Goal: Task Accomplishment & Management: Manage account settings

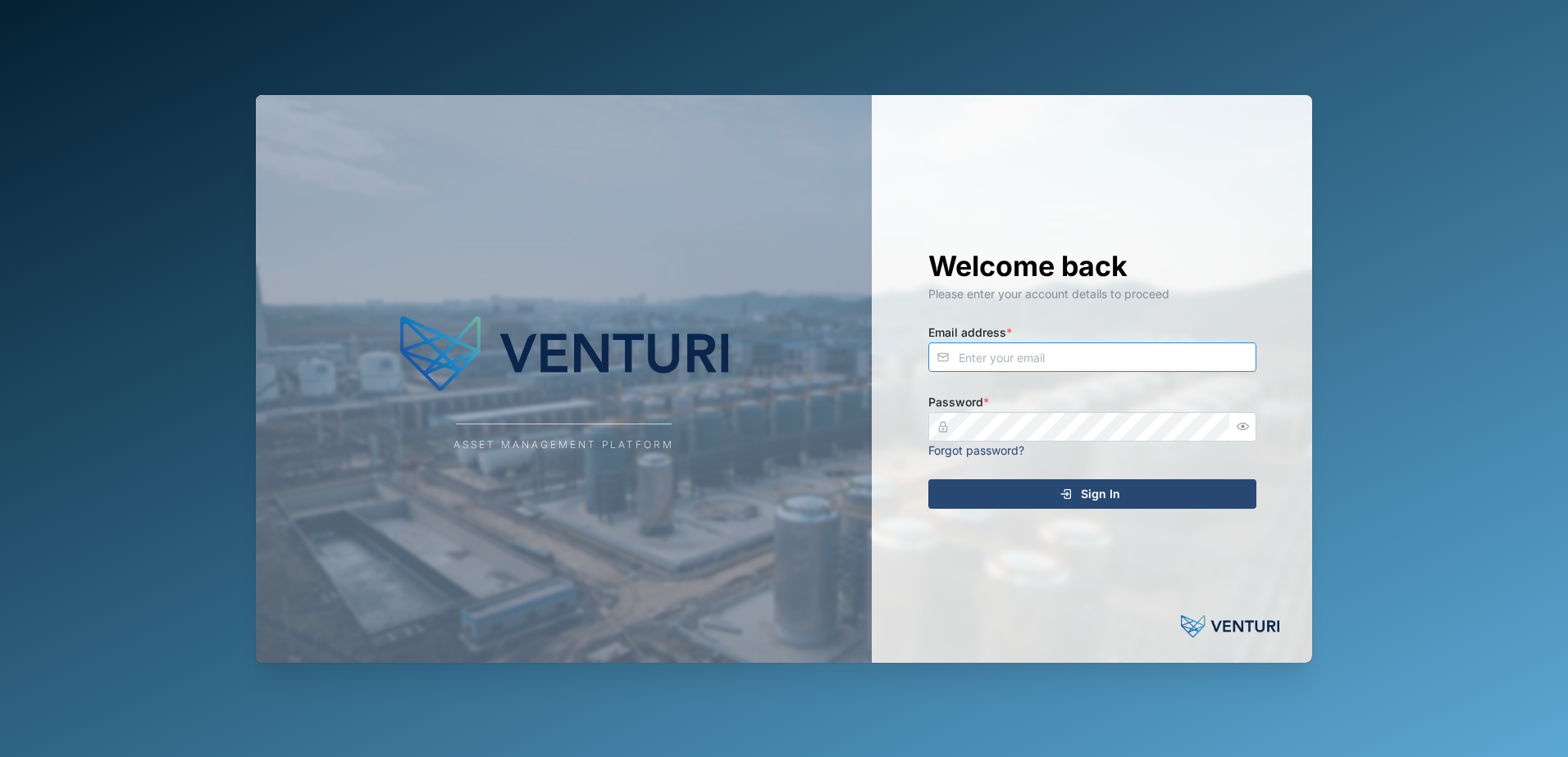
type input "admin@venturi.io"
click at [1054, 485] on div "Sign In" at bounding box center [1090, 493] width 301 height 28
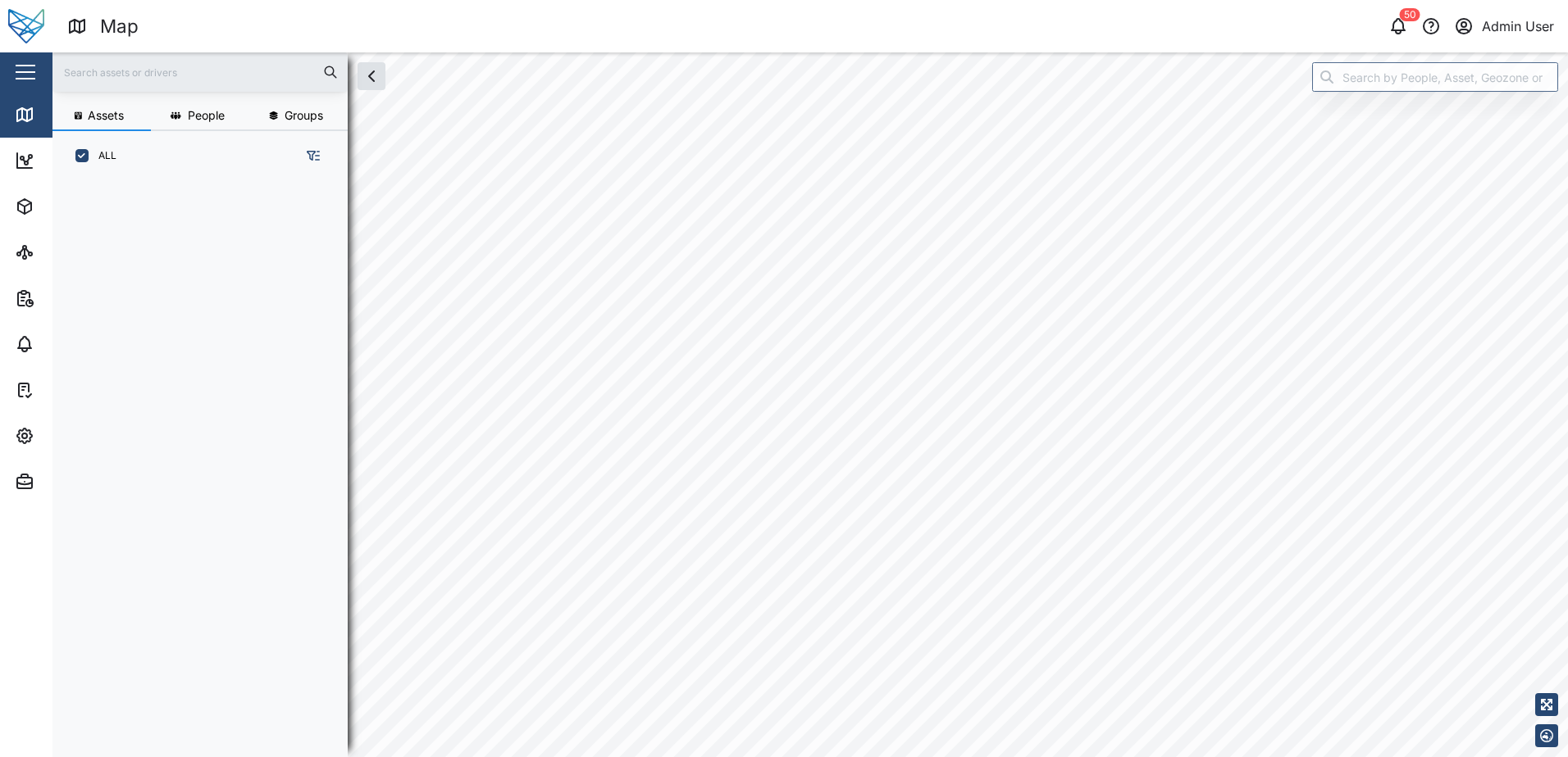
scroll to position [556, 257]
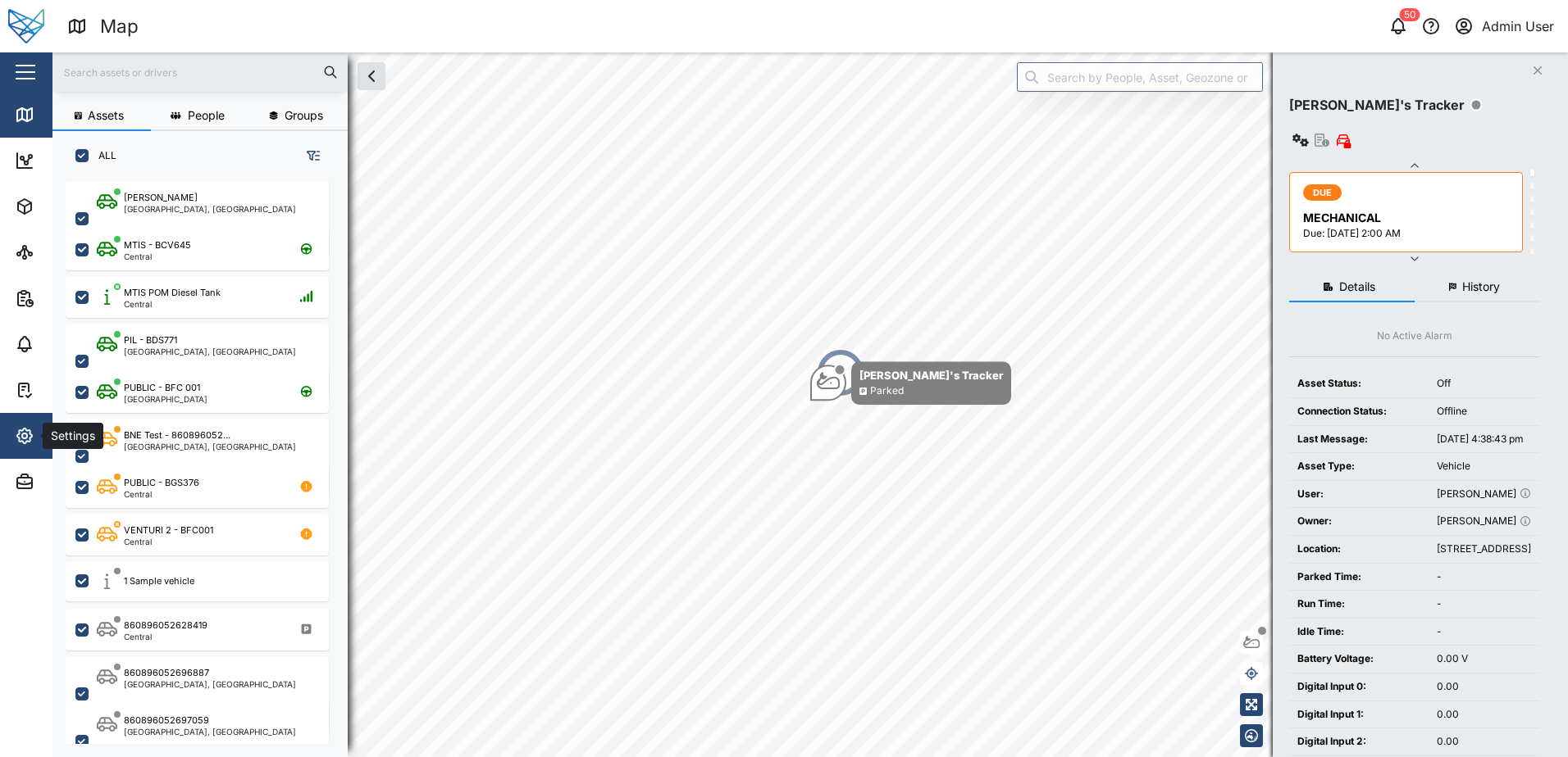
click at [30, 444] on icon "button" at bounding box center [24, 435] width 19 height 19
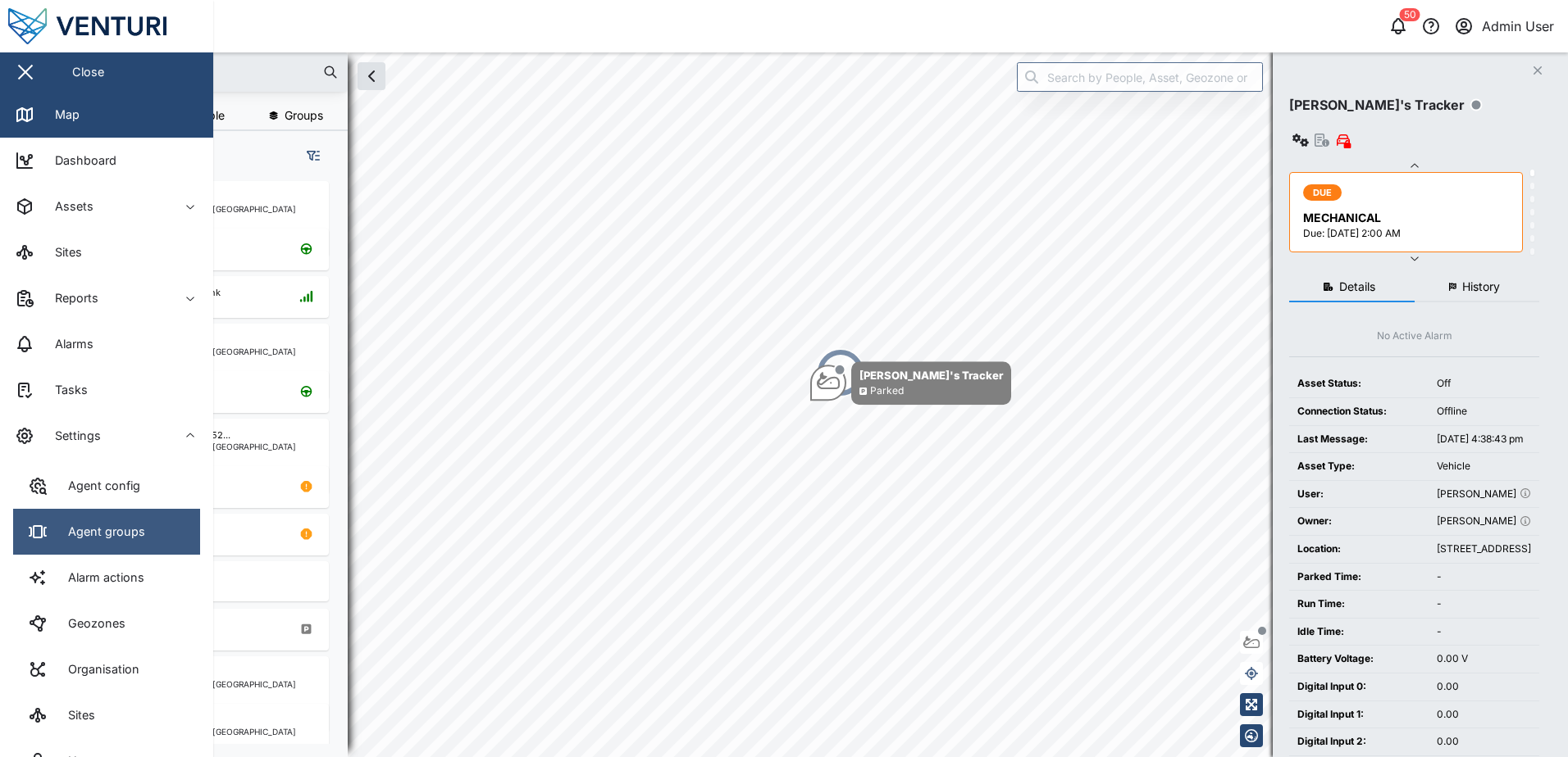
scroll to position [132, 0]
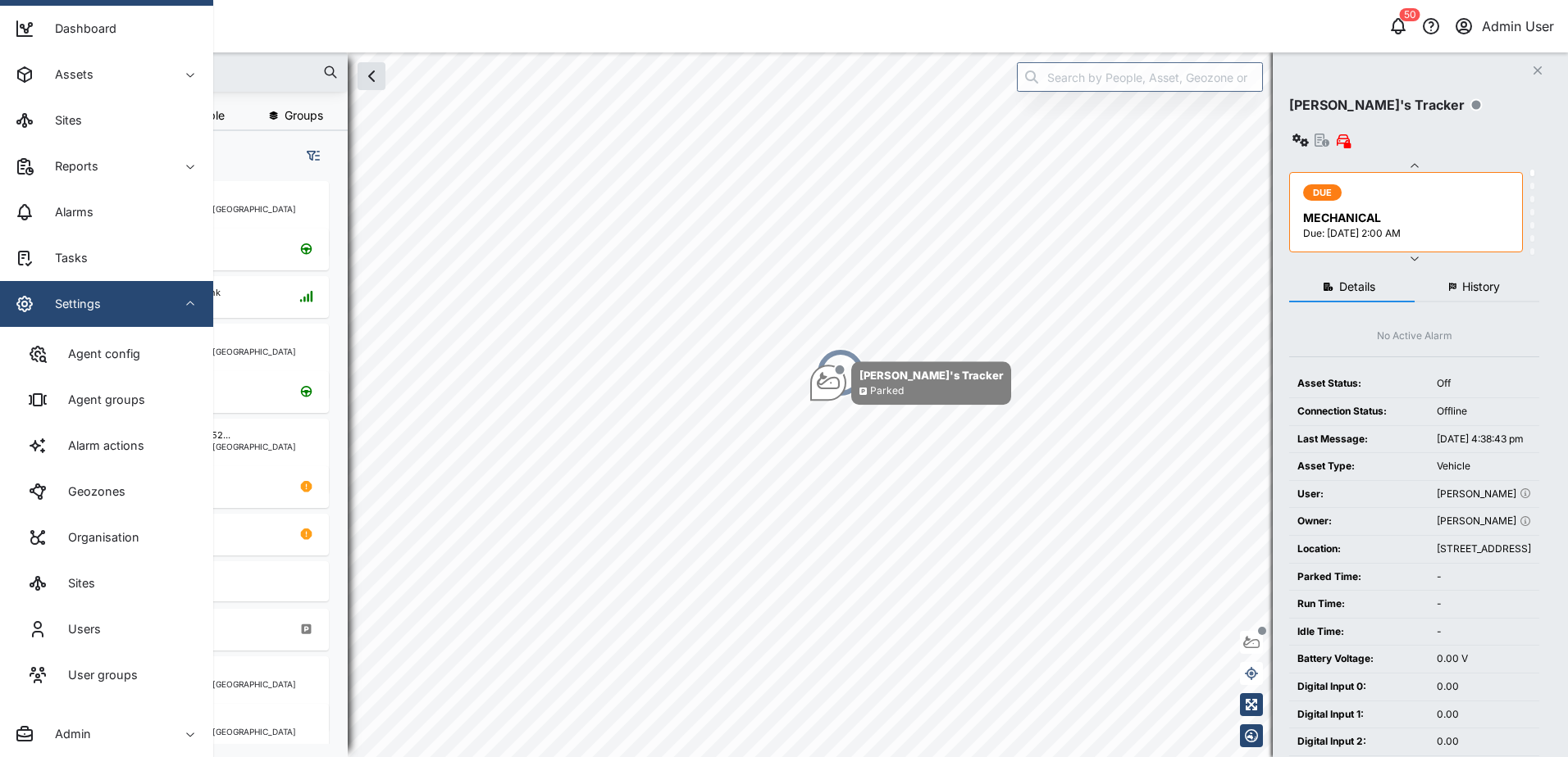
click at [58, 311] on div "Settings" at bounding box center [71, 303] width 58 height 18
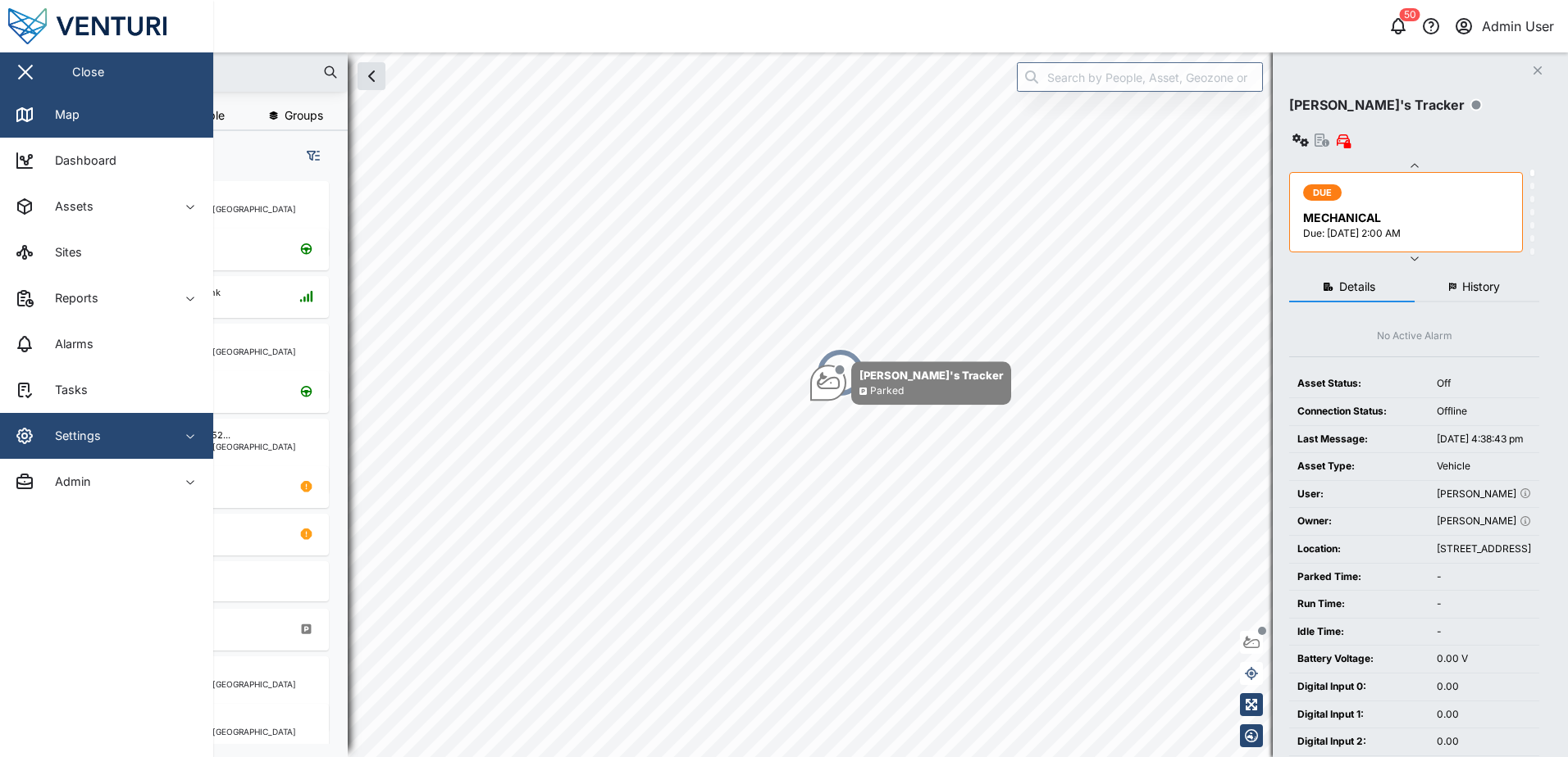
scroll to position [0, 0]
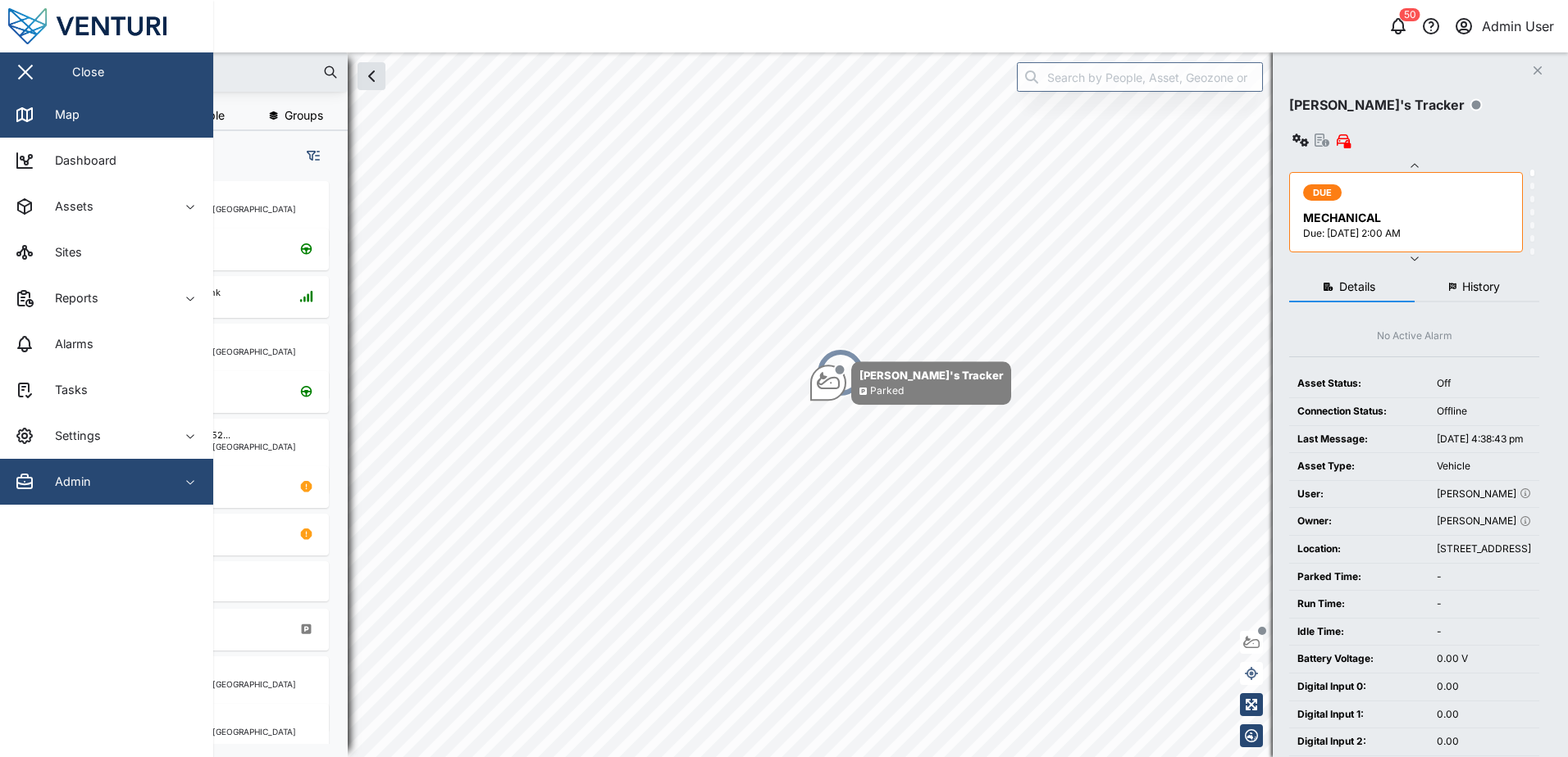
click at [72, 486] on div "Admin" at bounding box center [67, 482] width 48 height 18
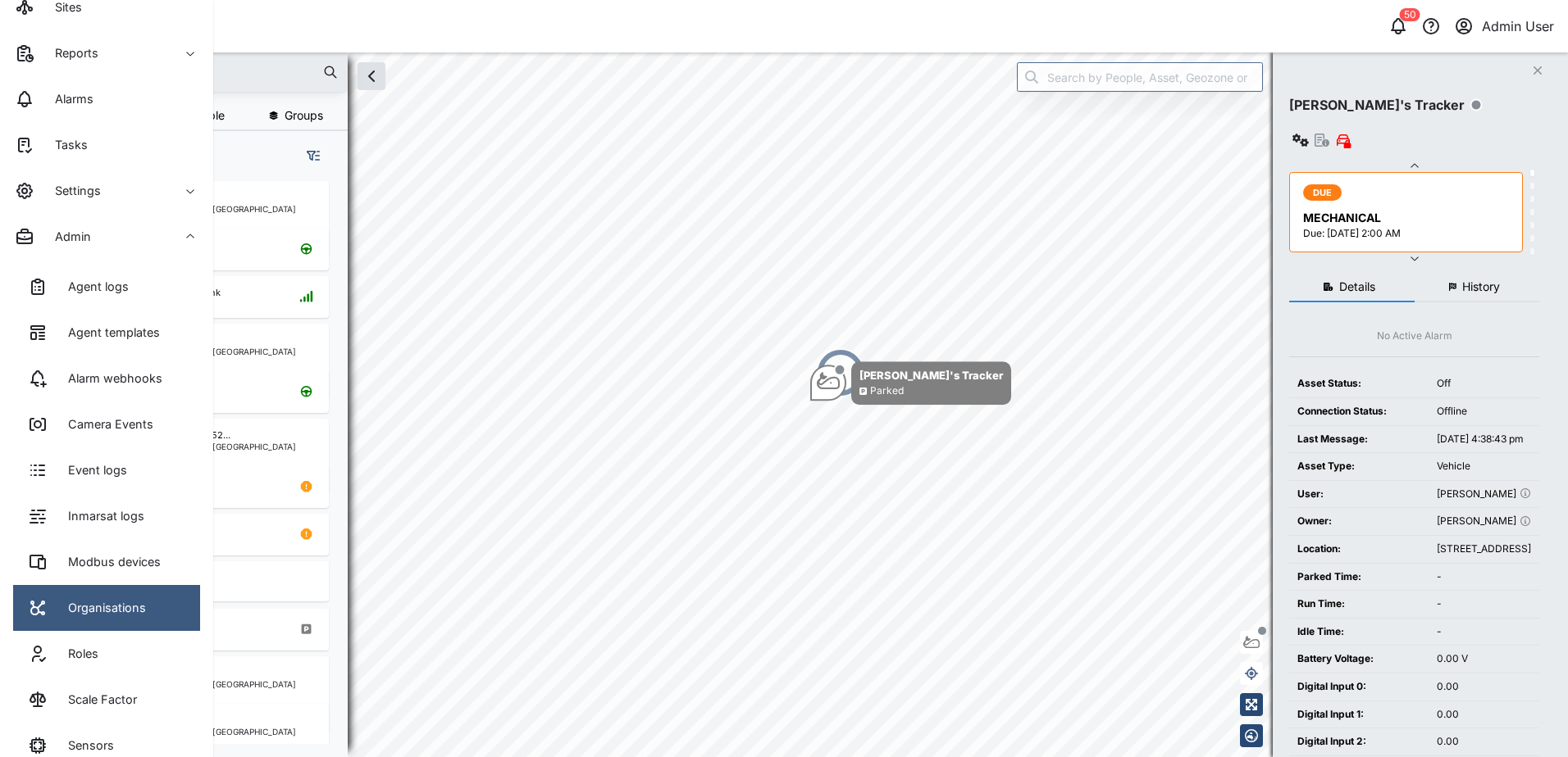
scroll to position [246, 0]
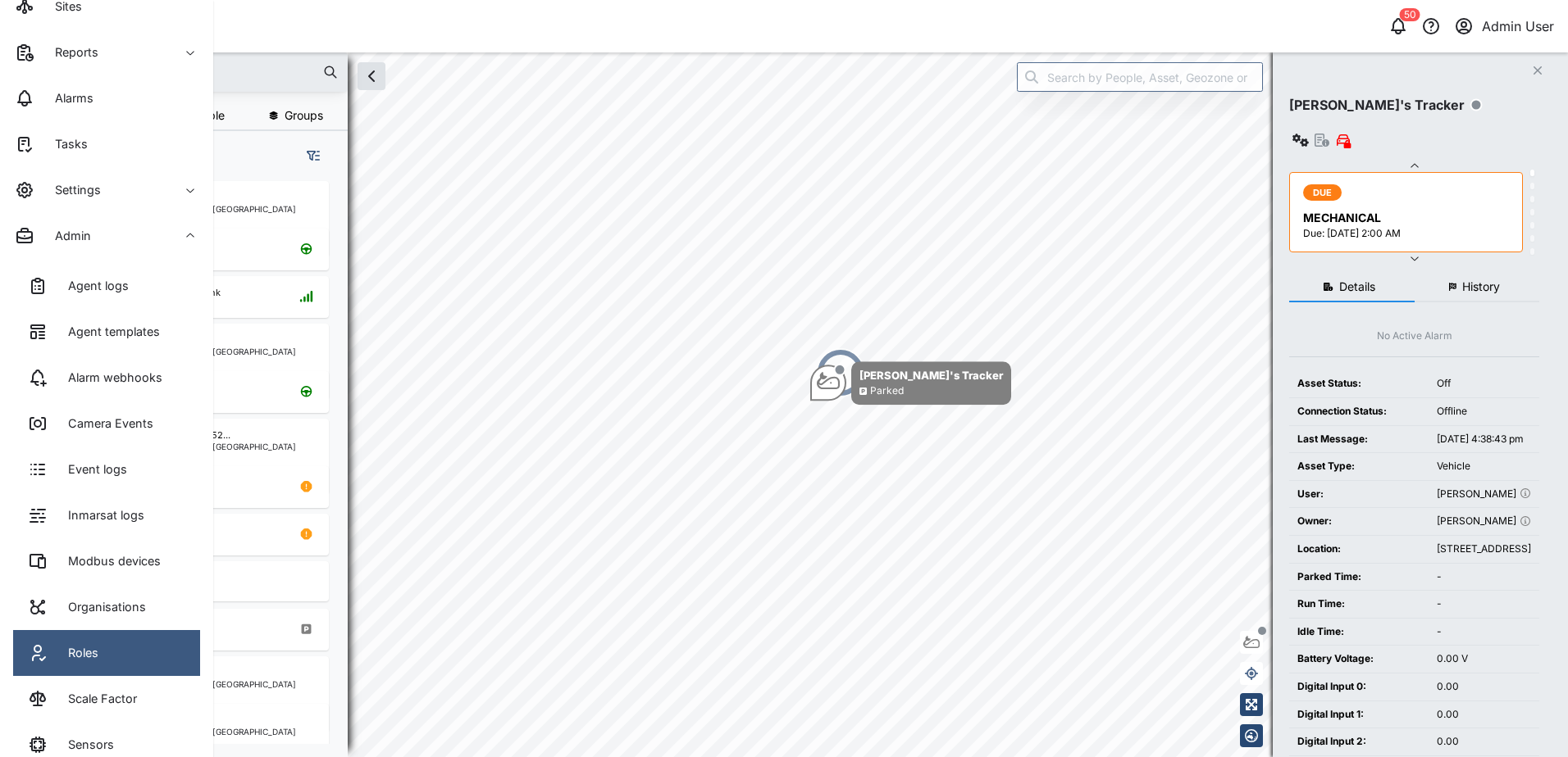
click at [82, 638] on link "Roles" at bounding box center [106, 654] width 186 height 46
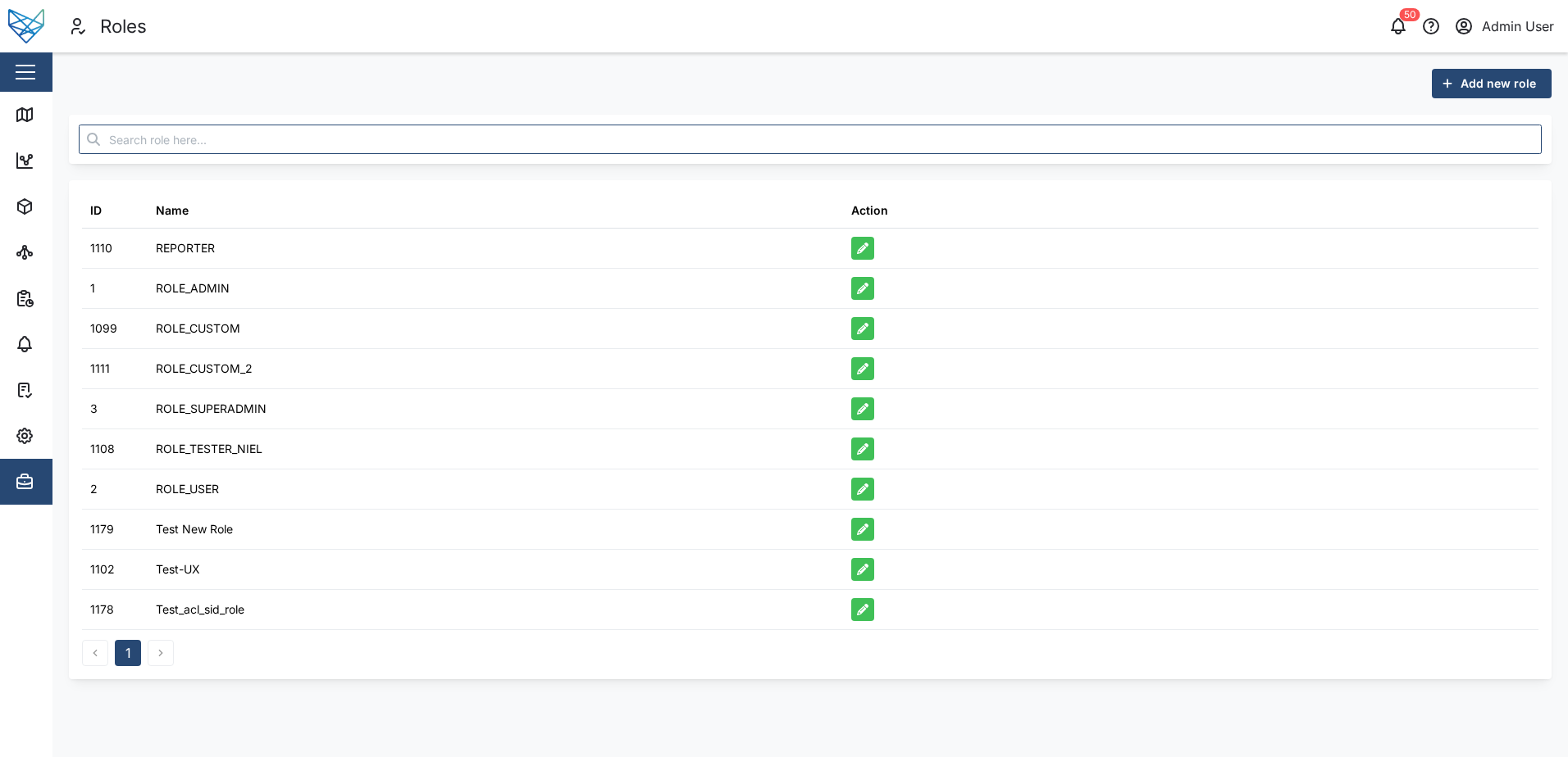
click at [1519, 87] on span "Add new role" at bounding box center [1497, 83] width 75 height 28
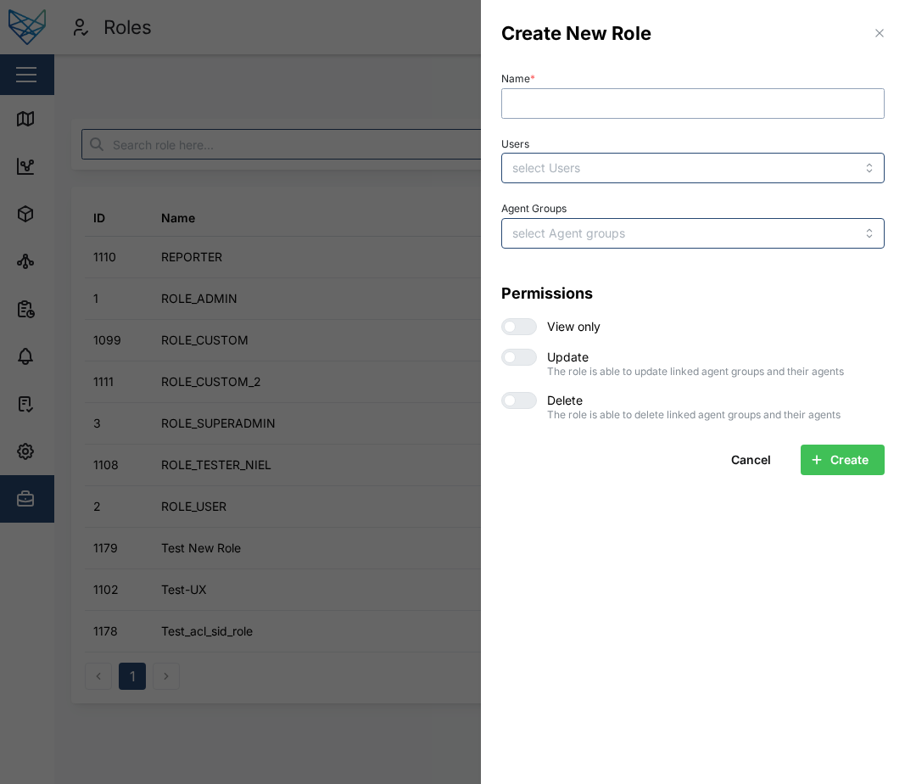
click at [616, 94] on input "Name *" at bounding box center [694, 103] width 384 height 31
type input "Test New Role 2"
click at [855, 459] on span "Create" at bounding box center [850, 460] width 38 height 29
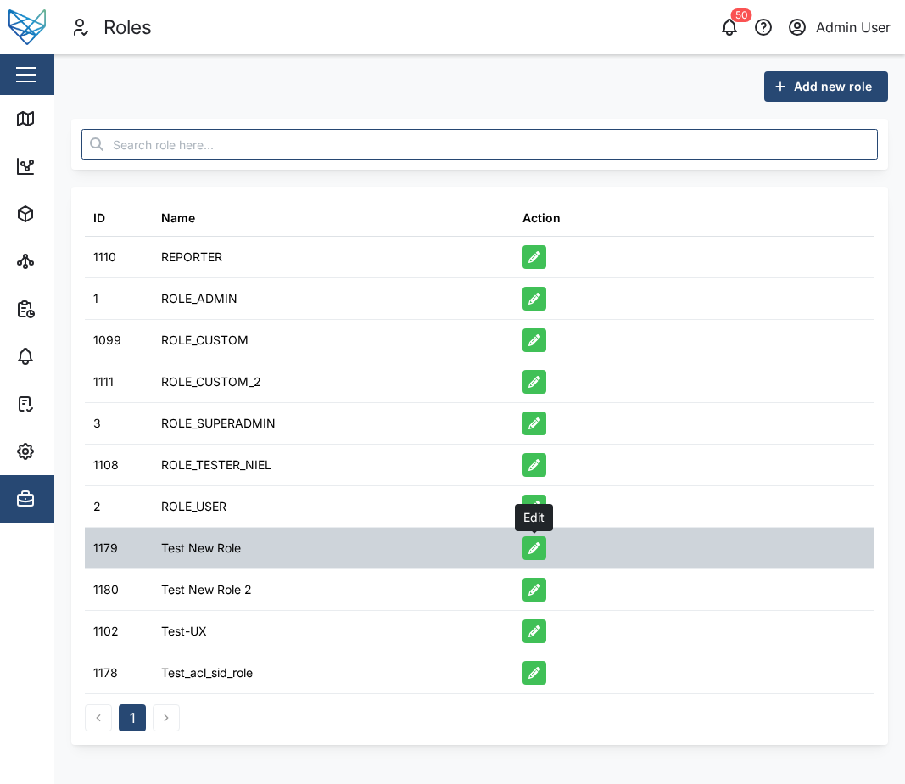
click at [540, 543] on icon "button" at bounding box center [535, 548] width 12 height 12
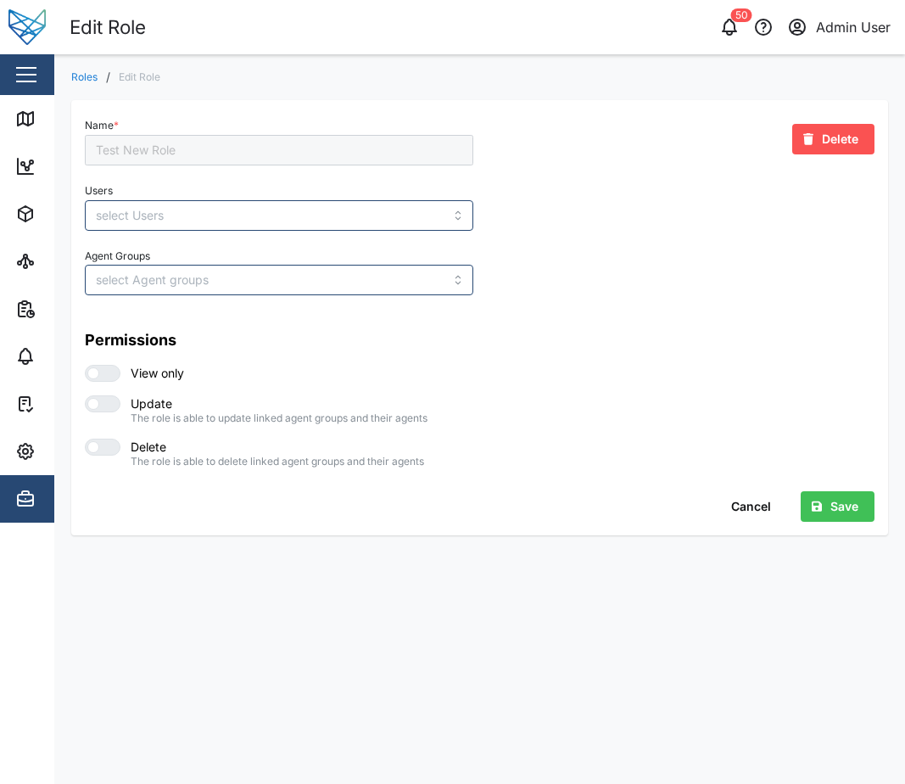
click at [843, 138] on span "Delete" at bounding box center [840, 139] width 36 height 29
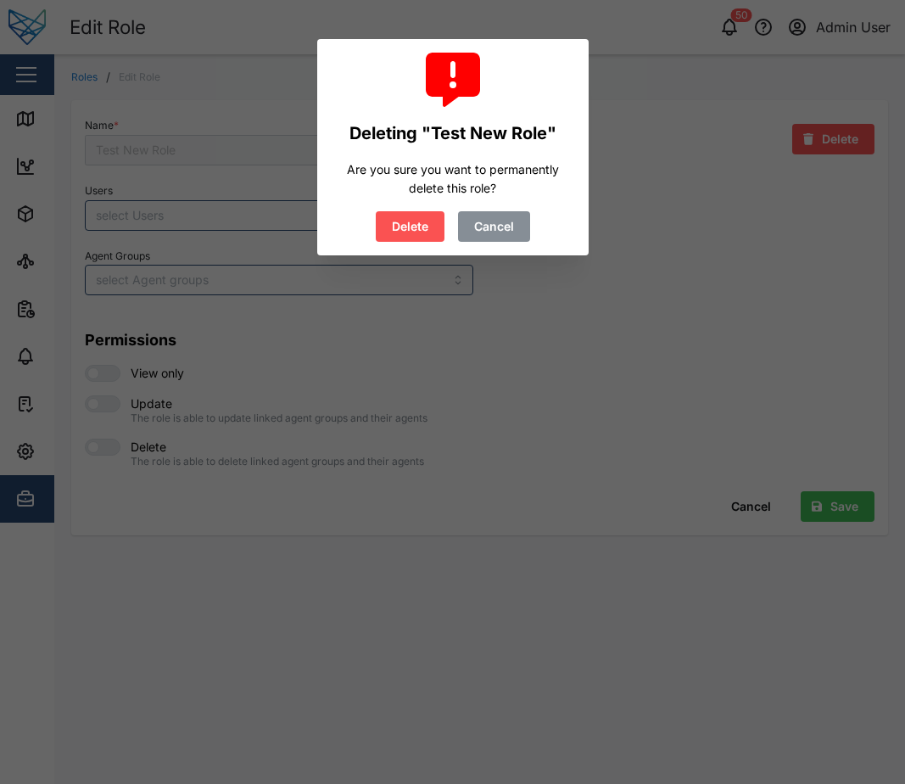
click at [415, 229] on span "Delete" at bounding box center [410, 226] width 36 height 29
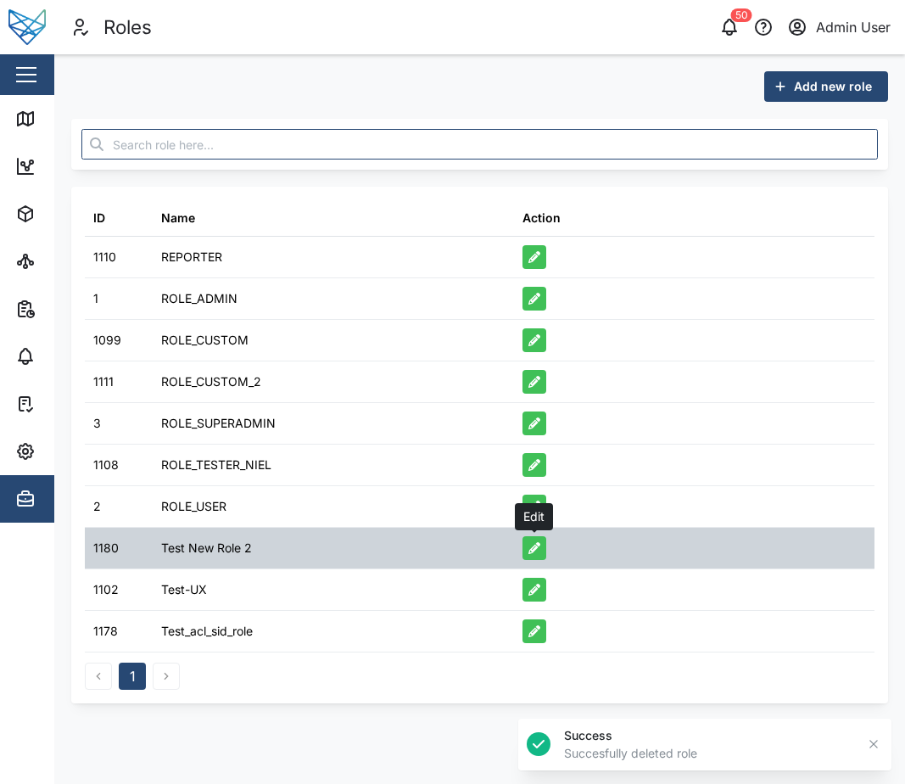
click at [526, 548] on button "button" at bounding box center [535, 548] width 24 height 24
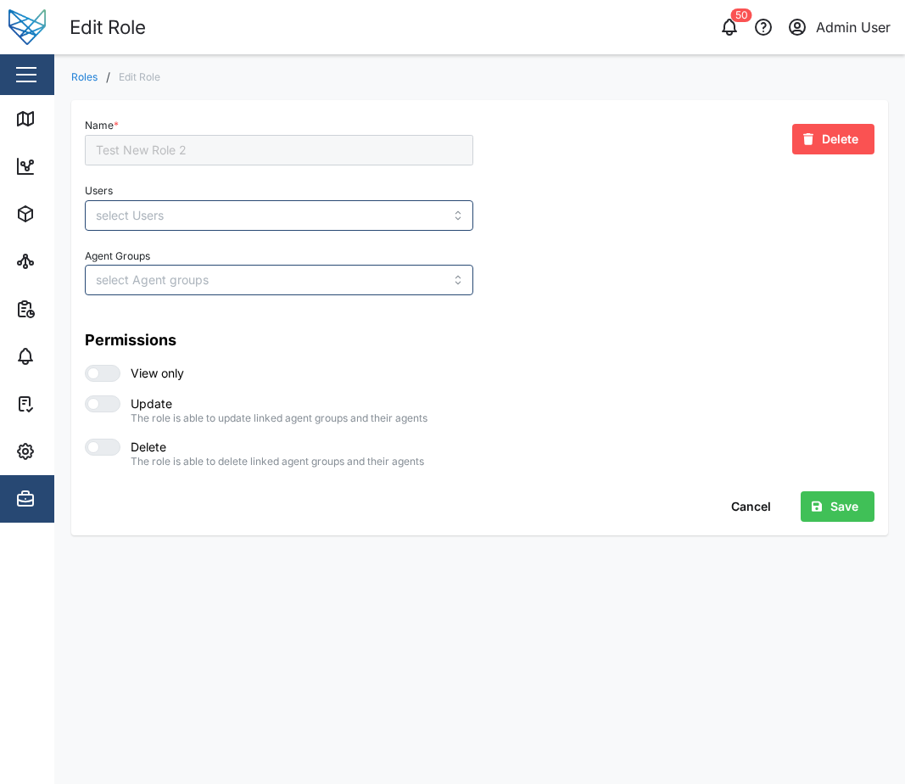
click at [839, 136] on span "Delete" at bounding box center [840, 139] width 36 height 29
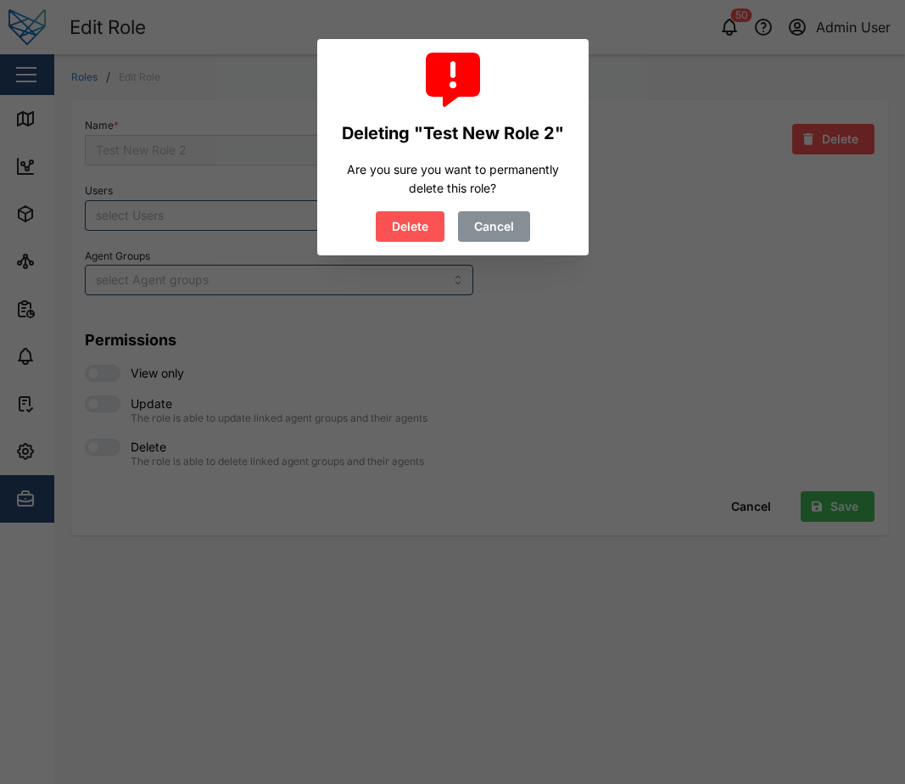
click at [400, 236] on span "Delete" at bounding box center [410, 226] width 36 height 29
